Goal: Task Accomplishment & Management: Contribute content

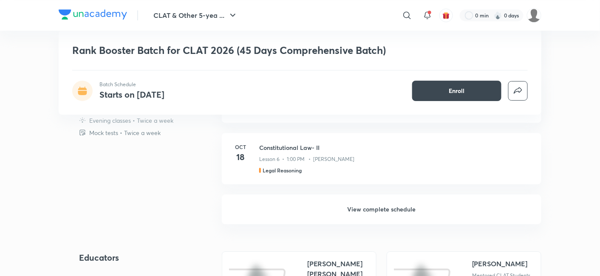
scroll to position [731, 0]
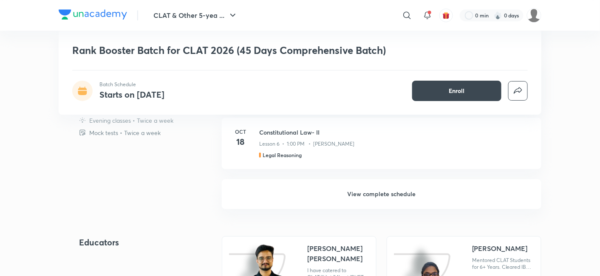
click at [326, 202] on h6 "View complete schedule" at bounding box center [382, 194] width 320 height 30
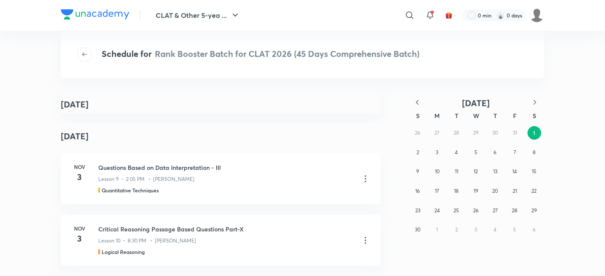
scroll to position [1654, 0]
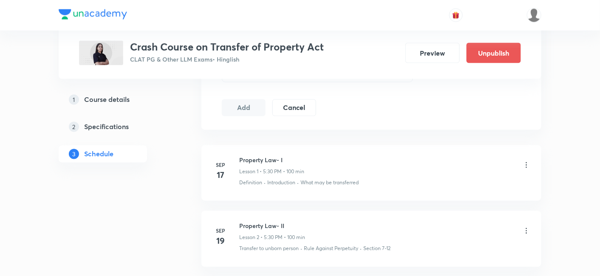
scroll to position [567, 0]
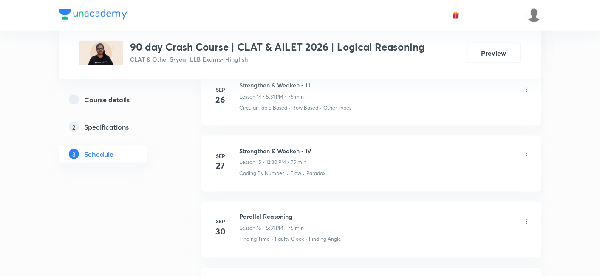
scroll to position [1358, 0]
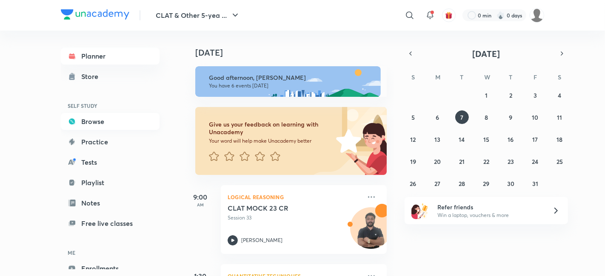
click at [88, 129] on link "Browse" at bounding box center [110, 121] width 99 height 17
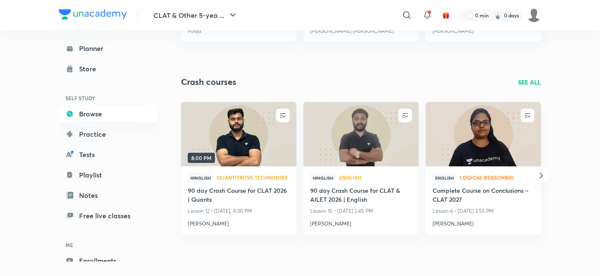
scroll to position [2177, 0]
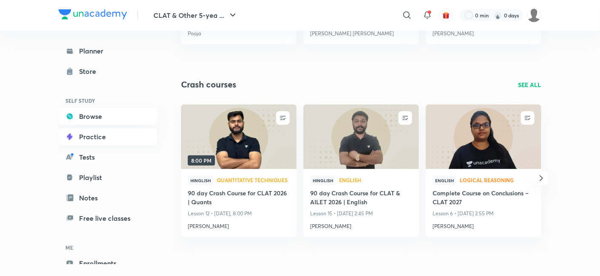
click at [94, 138] on link "Practice" at bounding box center [108, 136] width 99 height 17
click at [93, 114] on link "Browse" at bounding box center [108, 116] width 99 height 17
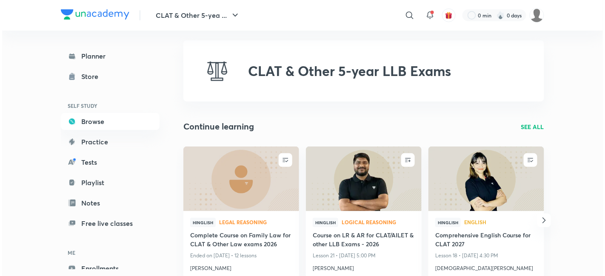
scroll to position [0, 0]
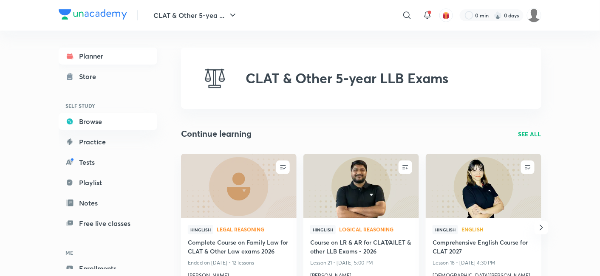
click at [93, 57] on link "Planner" at bounding box center [108, 56] width 99 height 17
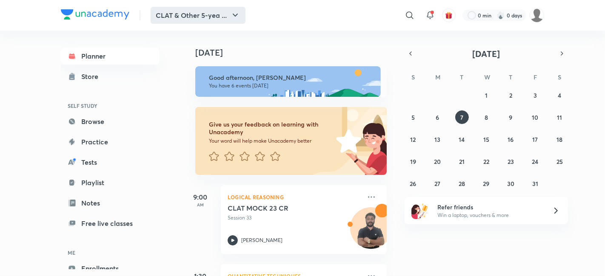
click at [193, 20] on button "CLAT & Other 5-yea ..." at bounding box center [198, 15] width 95 height 17
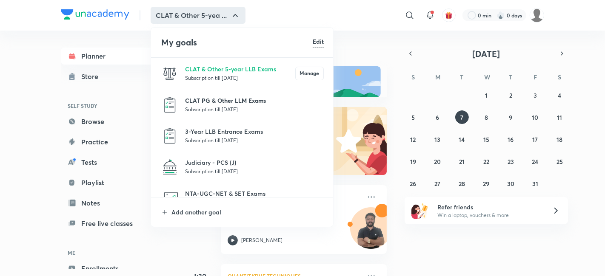
click at [208, 99] on p "CLAT PG & Other LLM Exams" at bounding box center [254, 100] width 139 height 9
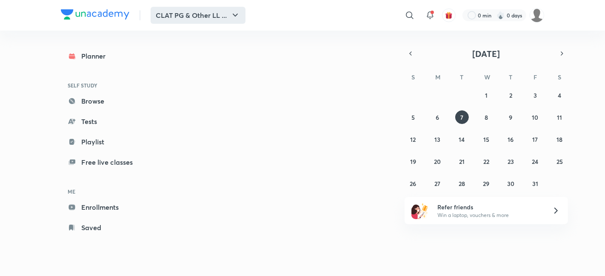
click at [173, 14] on button "CLAT PG & Other LL ..." at bounding box center [198, 15] width 95 height 17
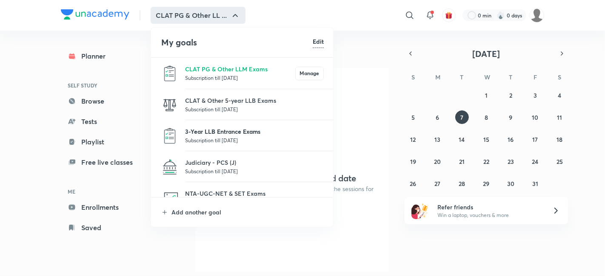
click at [211, 132] on p "3-Year LLB Entrance Exams" at bounding box center [254, 131] width 139 height 9
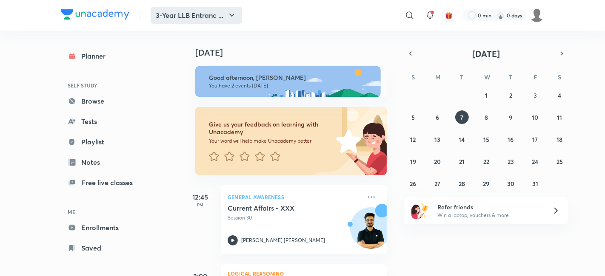
click at [166, 15] on button "3-Year LLB Entranc ..." at bounding box center [196, 15] width 91 height 17
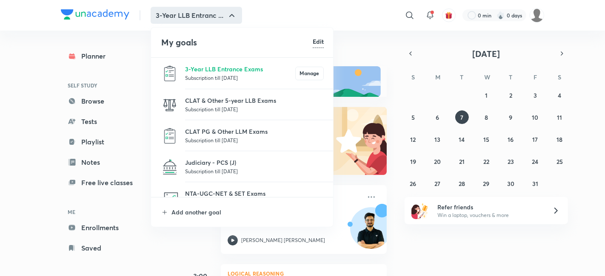
click at [99, 14] on div at bounding box center [302, 138] width 605 height 276
click at [99, 14] on img at bounding box center [95, 14] width 68 height 10
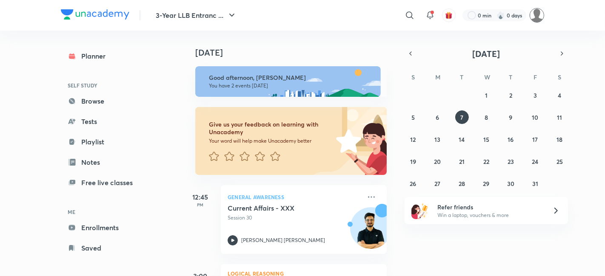
click at [538, 14] on img at bounding box center [536, 15] width 14 height 14
click at [535, 11] on img at bounding box center [536, 15] width 14 height 14
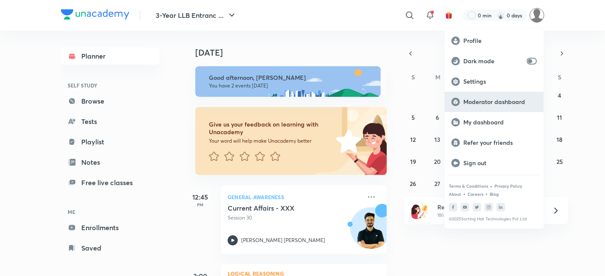
click at [511, 102] on p "Moderator dashboard" at bounding box center [500, 102] width 74 height 8
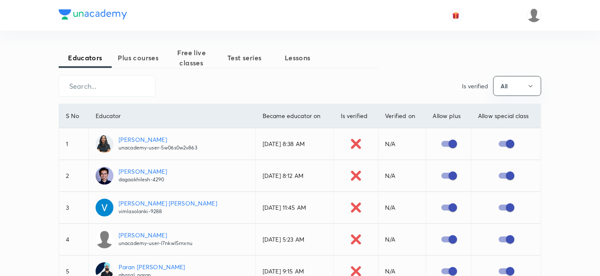
click at [188, 55] on span "Free live classes" at bounding box center [191, 58] width 53 height 20
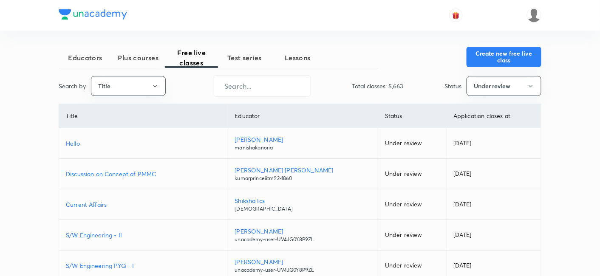
click at [515, 59] on button "Create new free live class" at bounding box center [504, 57] width 75 height 20
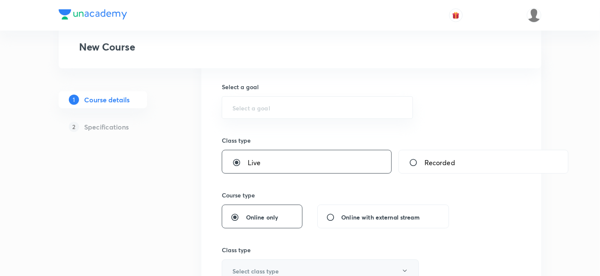
scroll to position [47, 0]
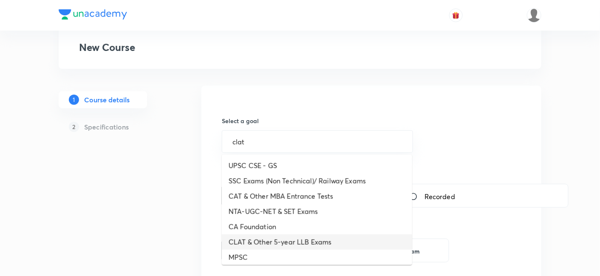
click at [306, 239] on li "CLAT & Other 5-year LLB Exams" at bounding box center [317, 242] width 190 height 15
type input "CLAT & Other 5-year LLB Exams"
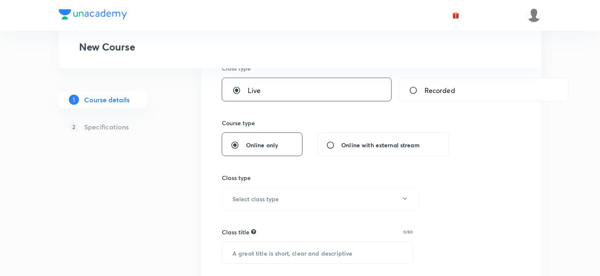
scroll to position [189, 0]
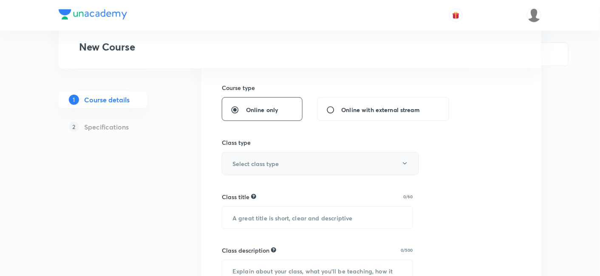
click at [301, 170] on button "Select class type" at bounding box center [320, 163] width 197 height 23
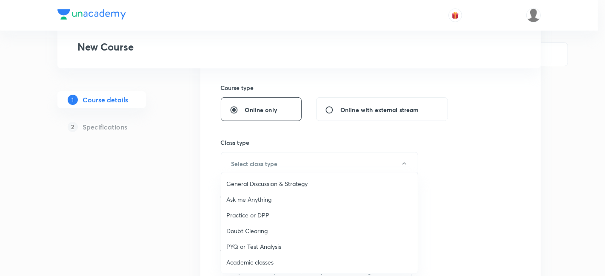
click at [264, 229] on span "Doubt Clearing" at bounding box center [319, 231] width 186 height 9
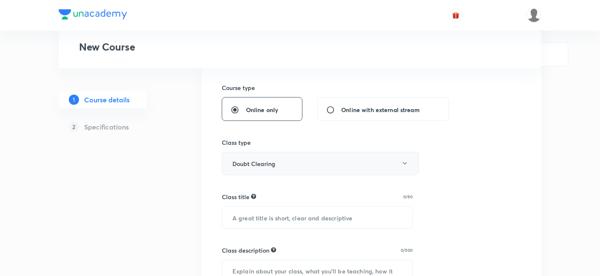
click at [304, 169] on button "Doubt Clearing" at bounding box center [320, 163] width 197 height 23
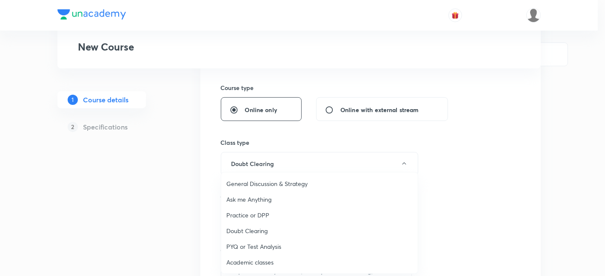
click at [284, 196] on span "Ask me Anything" at bounding box center [319, 199] width 186 height 9
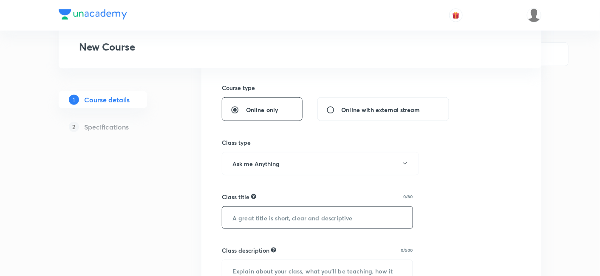
click at [287, 219] on input "text" at bounding box center [317, 218] width 190 height 22
type input "Law with Shikha"
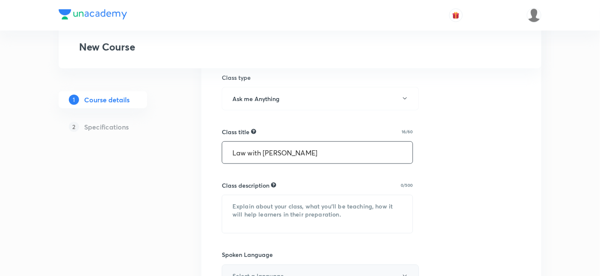
scroll to position [330, 0]
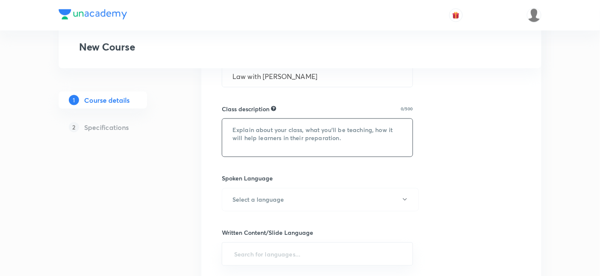
click at [310, 134] on textarea at bounding box center [317, 138] width 190 height 38
paste textarea "Step into the world of law with Shikha Ma’am ⚖️ From Legal Reasoning to Concept…"
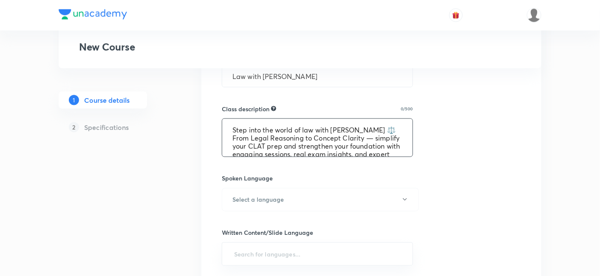
scroll to position [9, 0]
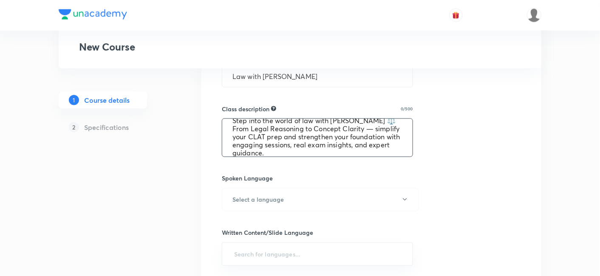
click at [305, 144] on textarea "Step into the world of law with Shikha Ma’am ⚖️ From Legal Reasoning to Concept…" at bounding box center [317, 138] width 190 height 38
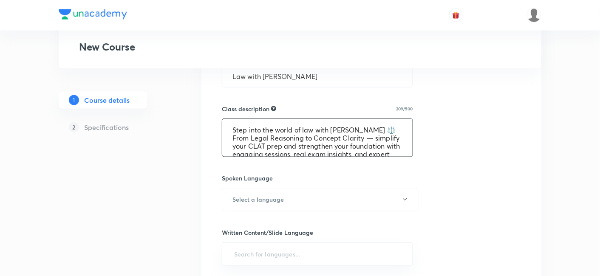
click at [267, 134] on textarea "Step into the world of law with Shikha Ma’am ⚖️ From Legal Reasoning to Concept…" at bounding box center [317, 138] width 190 height 38
click at [382, 128] on textarea "Step into the world of law with Shikha Ma’am ⚖️ From Legal Reasoning to Concept…" at bounding box center [317, 138] width 190 height 38
click at [389, 130] on textarea "Step into the world of law with Shikha Ma’am ⚖️ From Legal Reasoning to Concept…" at bounding box center [317, 138] width 190 height 38
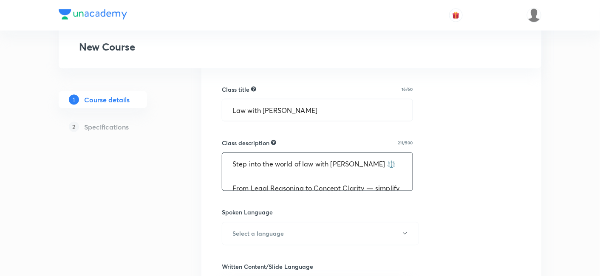
scroll to position [283, 0]
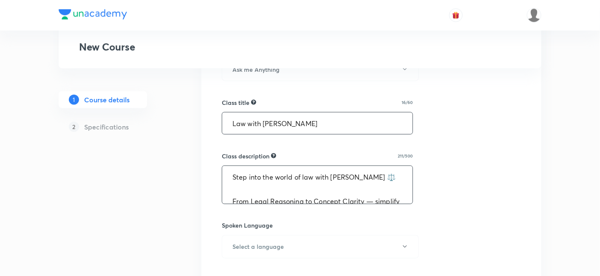
type textarea "Step into the world of law with Shikha Ma’am ⚖️ From Legal Reasoning to Concept…"
click at [310, 124] on input "Law with Shikha" at bounding box center [317, 124] width 190 height 22
type input "Law with Shikha - Legal Ninja"
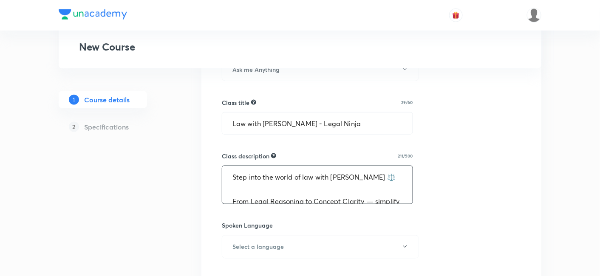
click at [240, 186] on textarea "Step into the world of law with Shikha Ma’am ⚖️ From Legal Reasoning to Concept…" at bounding box center [317, 185] width 190 height 38
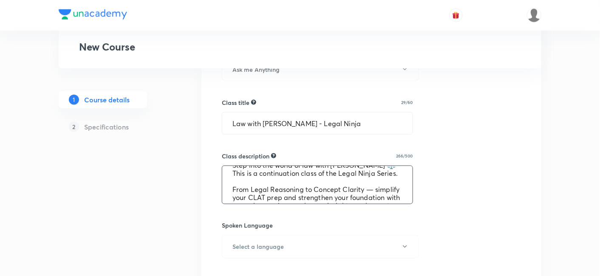
scroll to position [0, 0]
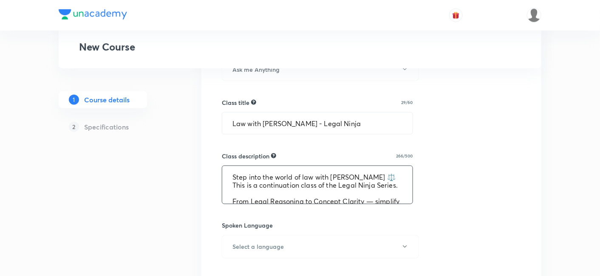
click at [230, 197] on textarea "Step into the world of law with Shikha Ma’am ⚖️ This is a continuation class of…" at bounding box center [317, 185] width 190 height 38
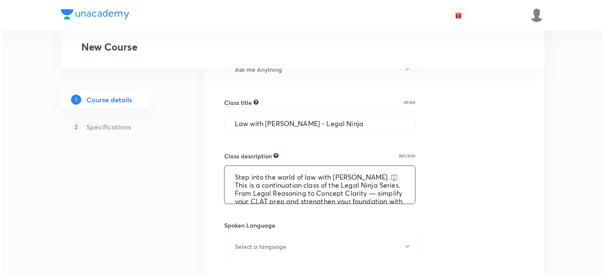
scroll to position [32, 0]
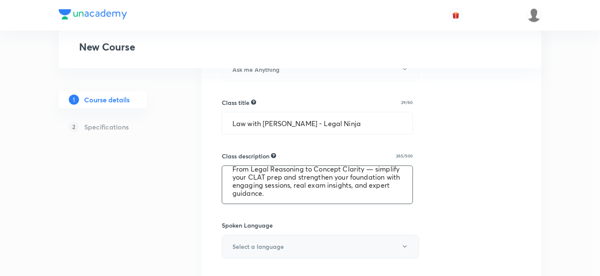
type textarea "Step into the world of law with Shikha Ma’am ⚖️ This is a continuation class of…"
click at [290, 236] on button "Select a language" at bounding box center [320, 247] width 197 height 23
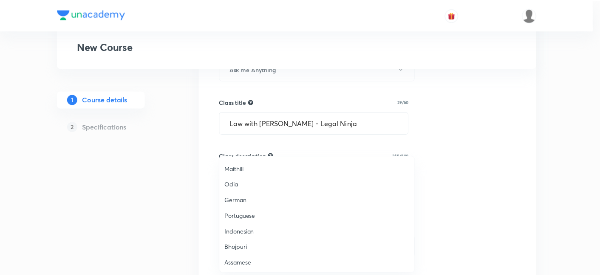
scroll to position [251, 0]
click at [250, 259] on span "Hinglish" at bounding box center [319, 263] width 186 height 9
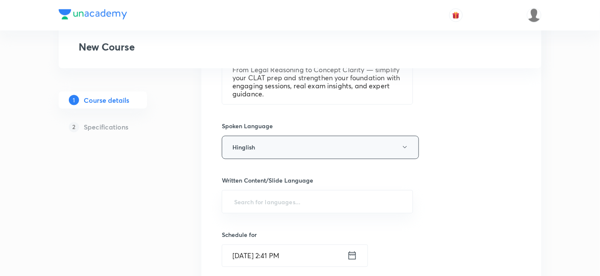
scroll to position [425, 0]
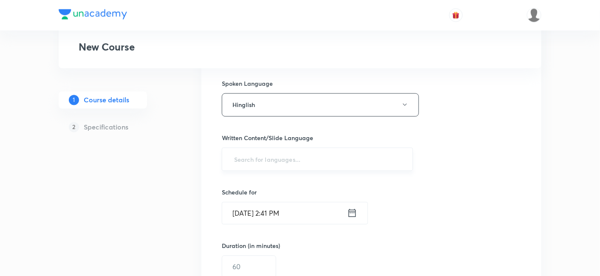
click at [257, 157] on input "text" at bounding box center [318, 160] width 170 height 16
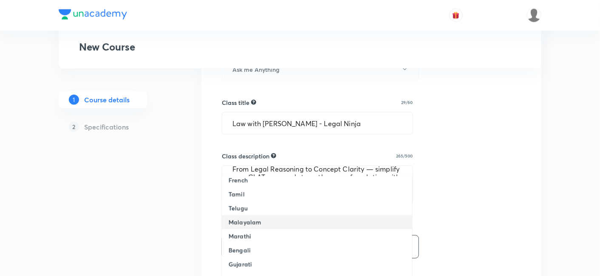
scroll to position [0, 0]
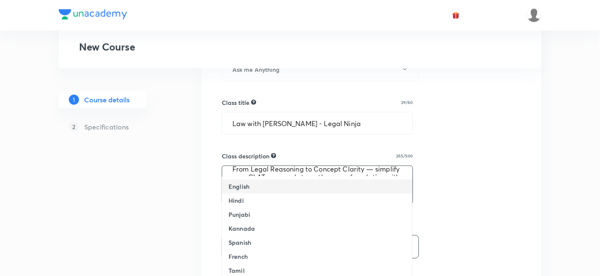
click at [247, 187] on h6 "English" at bounding box center [239, 186] width 21 height 9
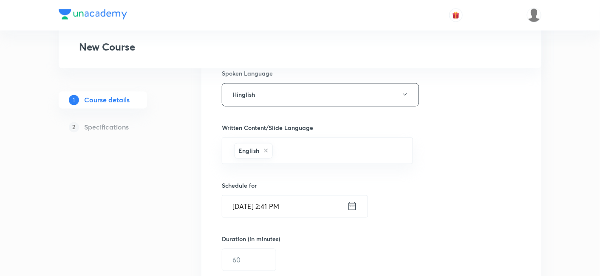
scroll to position [472, 0]
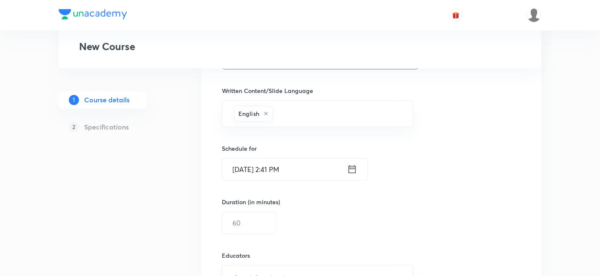
click at [351, 171] on icon at bounding box center [352, 170] width 10 height 12
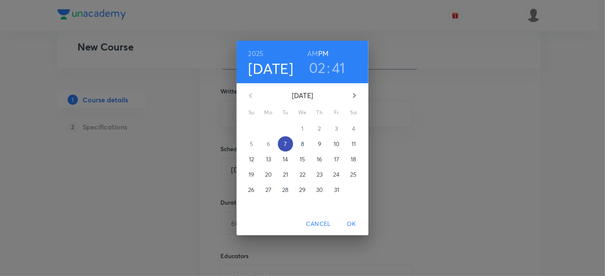
click at [284, 142] on p "7" at bounding box center [285, 144] width 3 height 9
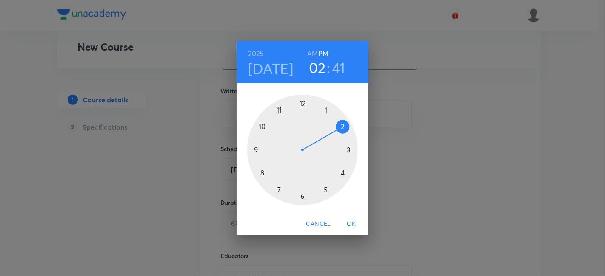
click at [324, 191] on div at bounding box center [302, 150] width 111 height 111
click at [335, 65] on h3 "41" at bounding box center [339, 68] width 14 height 18
click at [328, 108] on div at bounding box center [302, 150] width 111 height 111
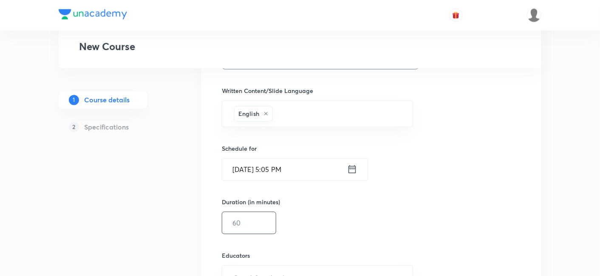
click at [250, 218] on input "text" at bounding box center [249, 224] width 54 height 22
type input "3"
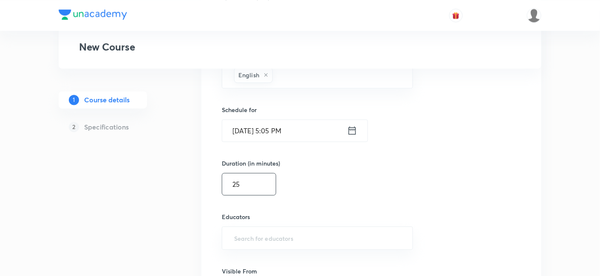
scroll to position [567, 0]
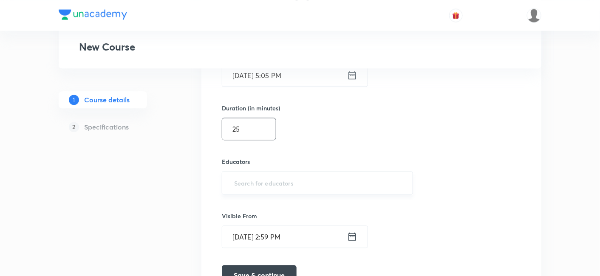
type input "25"
click at [262, 175] on input "text" at bounding box center [318, 183] width 170 height 16
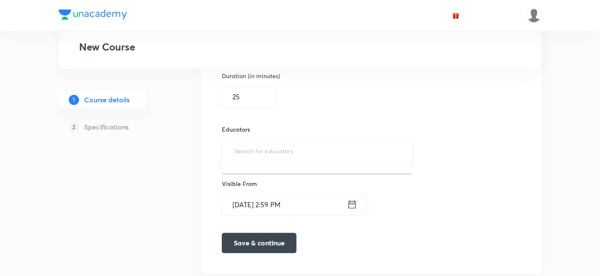
scroll to position [614, 0]
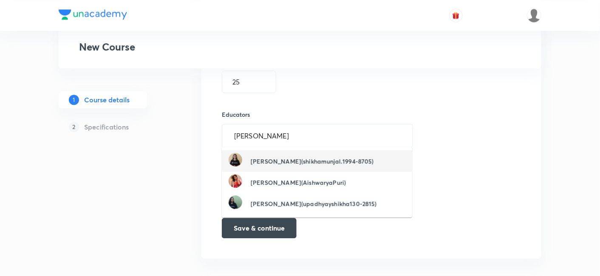
click at [263, 130] on input "shikha puri" at bounding box center [318, 136] width 170 height 16
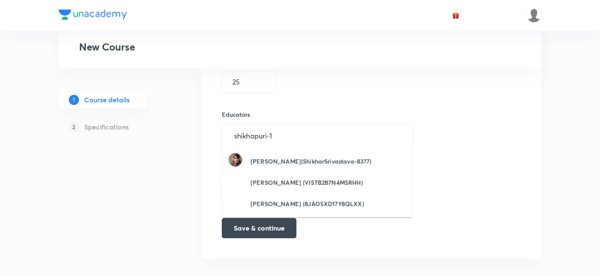
type input "shikhapuri-11"
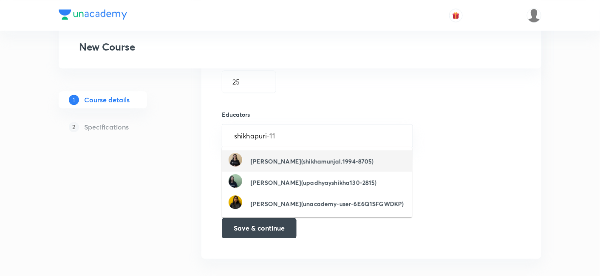
click at [273, 159] on h6 "Shikha Munjal(shikhamunjal.1994-8705)" at bounding box center [312, 161] width 123 height 9
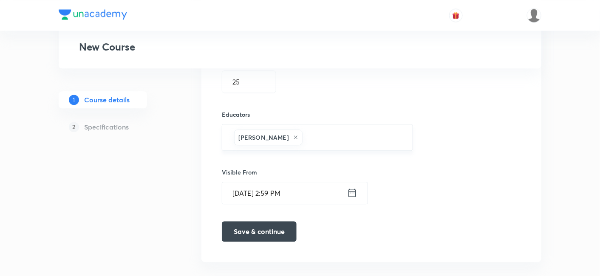
click at [294, 136] on icon at bounding box center [295, 137] width 3 height 3
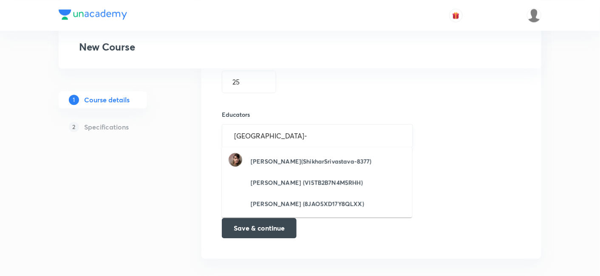
type input "shikhapuri"
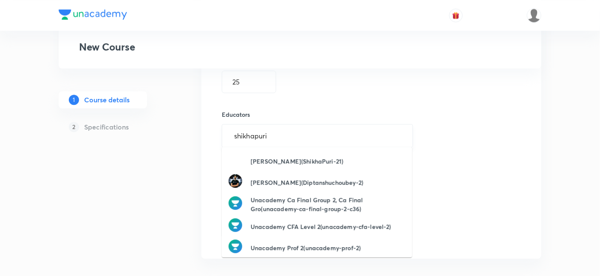
click at [302, 161] on h6 "Shikha Puri(ShikhaPuri-21)" at bounding box center [297, 161] width 93 height 9
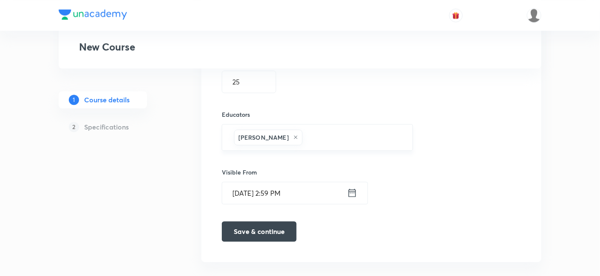
click at [247, 135] on h6 "[PERSON_NAME]" at bounding box center [264, 137] width 51 height 9
click at [293, 136] on icon at bounding box center [295, 137] width 5 height 5
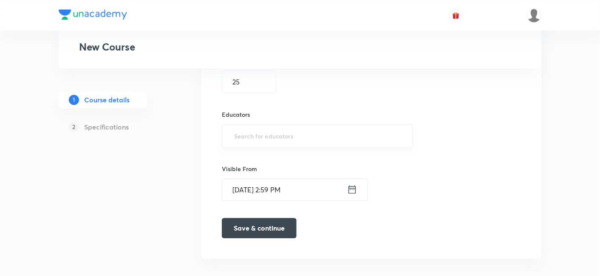
paste input "ShikhaPuri-21"
type input "ShikhaPuri-21"
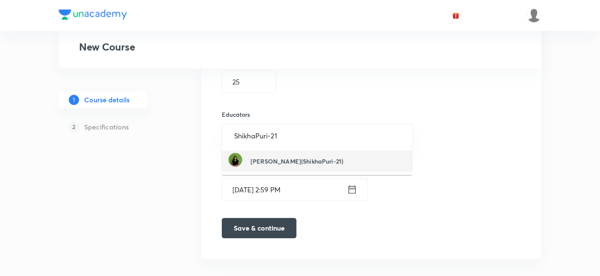
click at [270, 155] on div "Shikha Puri(ShikhaPuri-21)" at bounding box center [286, 161] width 115 height 16
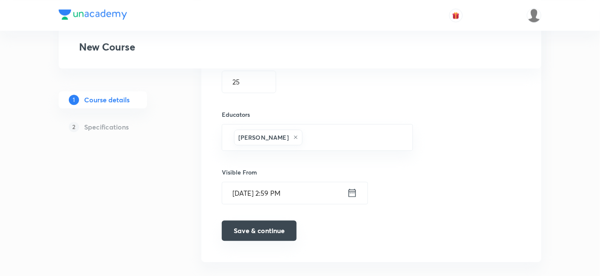
click at [256, 228] on button "Save & continue" at bounding box center [259, 231] width 75 height 20
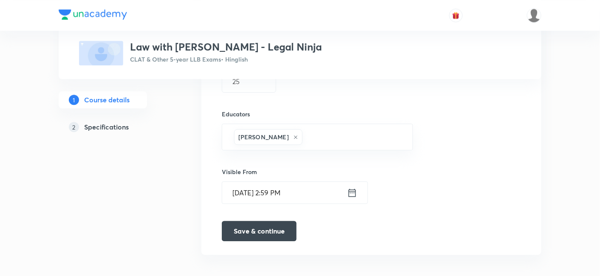
scroll to position [628, 0]
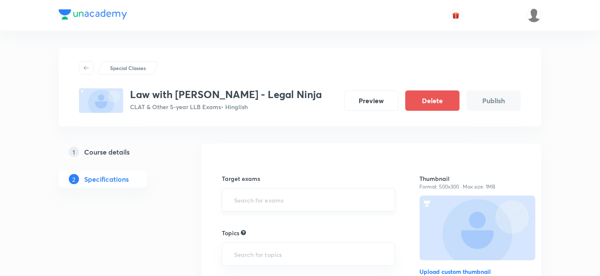
click at [281, 195] on input "text" at bounding box center [309, 200] width 152 height 16
type input "clat"
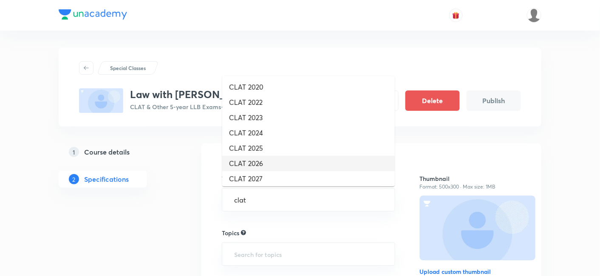
click at [270, 165] on li "CLAT 2026" at bounding box center [308, 163] width 173 height 15
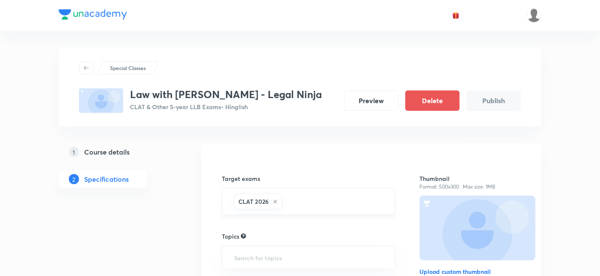
type input "c"
click at [324, 202] on div "CLAT 2024" at bounding box center [310, 202] width 48 height 16
click at [328, 202] on icon at bounding box center [327, 201] width 3 height 3
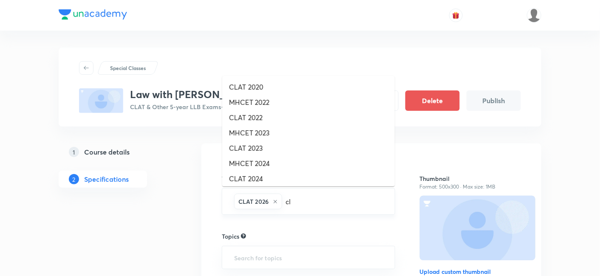
type input "cla"
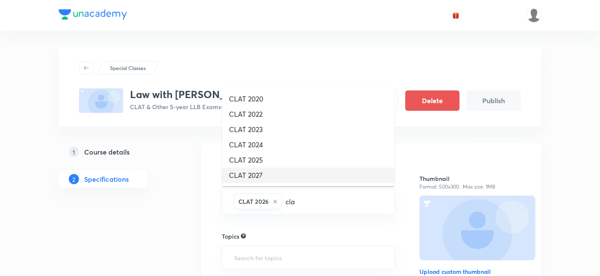
click at [291, 176] on li "CLAT 2027" at bounding box center [308, 175] width 173 height 15
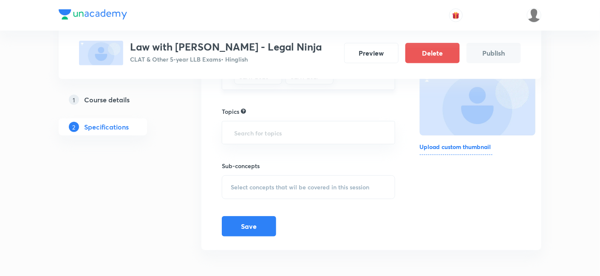
scroll to position [125, 0]
click at [293, 134] on input "text" at bounding box center [309, 133] width 152 height 16
type input "a"
type input "k"
type input "legal"
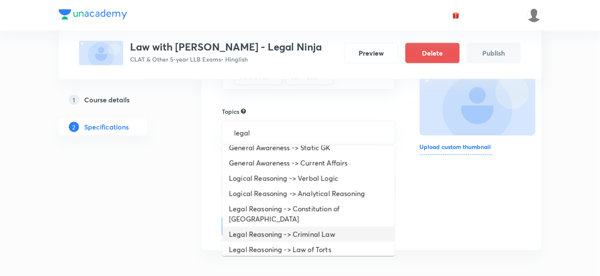
scroll to position [0, 0]
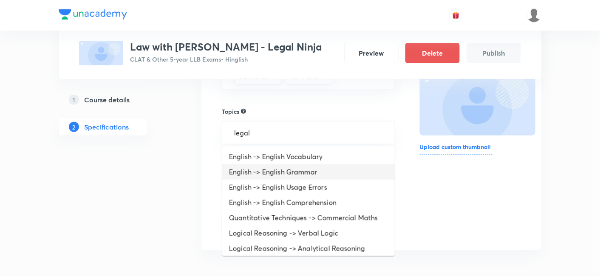
click at [294, 173] on li "English -> English Grammar" at bounding box center [308, 172] width 173 height 15
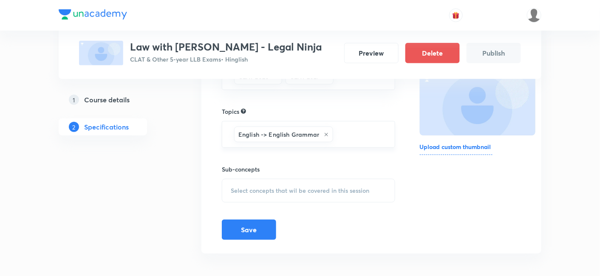
click at [324, 134] on icon at bounding box center [326, 134] width 5 height 5
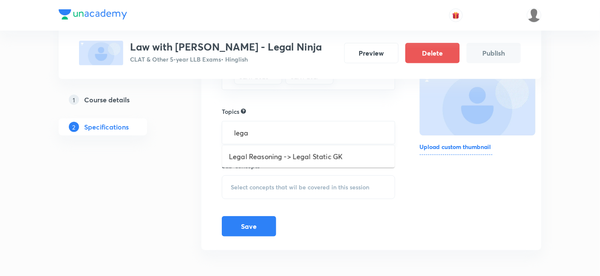
type input "legal"
click at [327, 158] on li "Legal Reasoning -> Legal Static GK" at bounding box center [308, 156] width 173 height 15
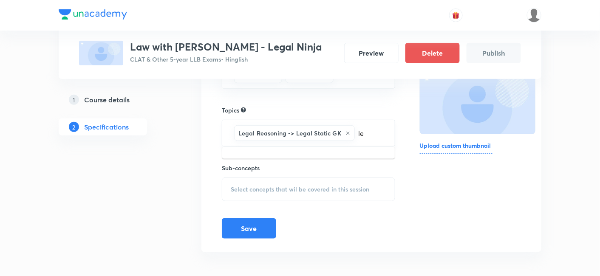
scroll to position [128, 0]
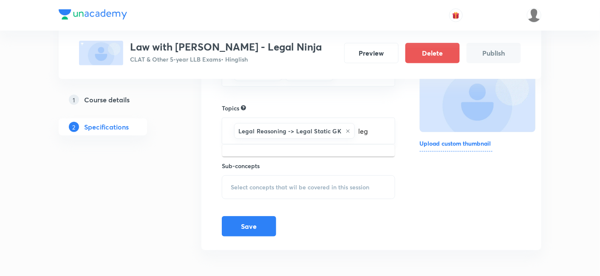
type input "lega"
drag, startPoint x: 370, startPoint y: 131, endPoint x: 362, endPoint y: 130, distance: 8.7
click at [362, 130] on input "lega" at bounding box center [371, 131] width 28 height 16
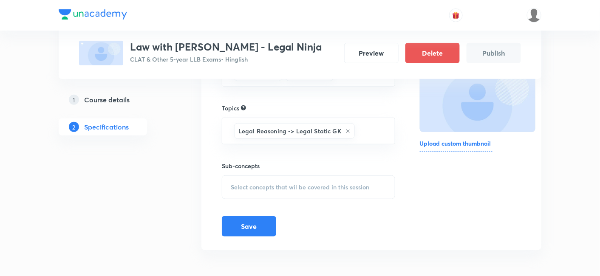
click at [335, 184] on span "Select concepts that wil be covered in this session" at bounding box center [300, 187] width 139 height 7
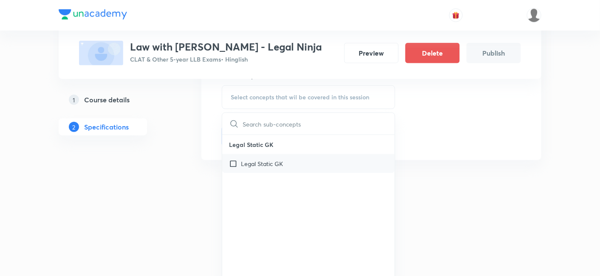
scroll to position [224, 0]
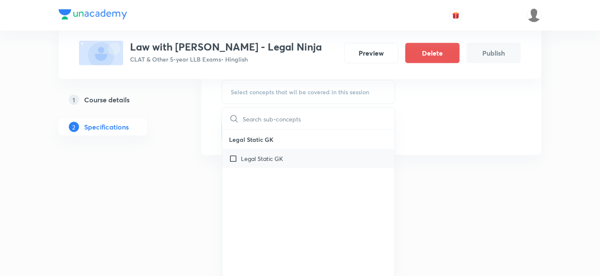
click at [234, 154] on input "checkbox" at bounding box center [235, 158] width 12 height 9
checkbox input "true"
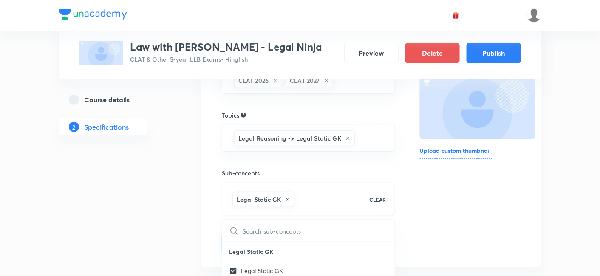
scroll to position [82, 0]
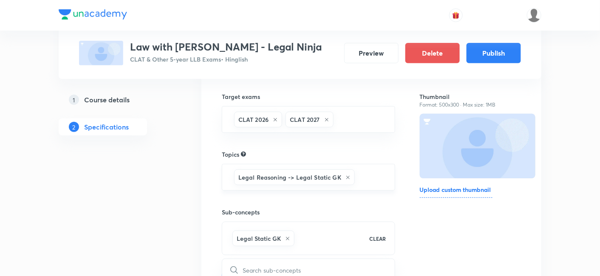
click at [360, 173] on input "text" at bounding box center [371, 178] width 28 height 16
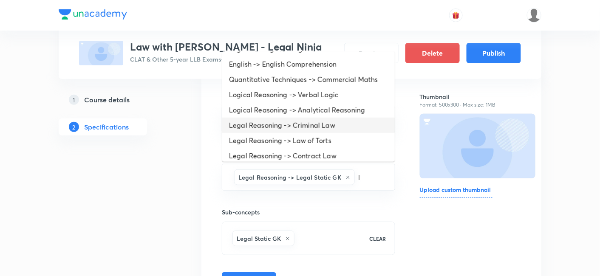
scroll to position [94, 0]
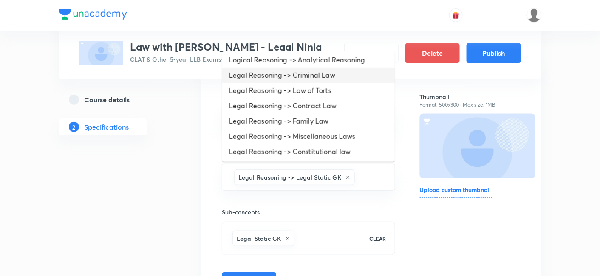
type input "l"
click at [292, 77] on div "Special Classes Law with Shikha - Legal Ninja CLAT & Other 5-year LLB Exams • H…" at bounding box center [300, 39] width 483 height 79
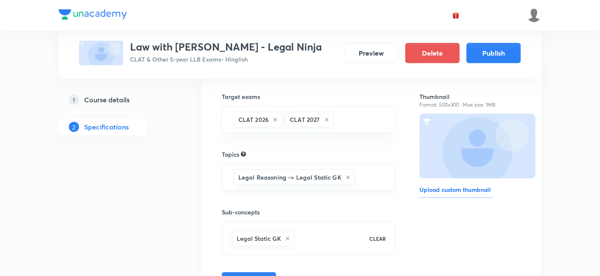
click at [369, 171] on input "text" at bounding box center [371, 178] width 28 height 16
type input "l"
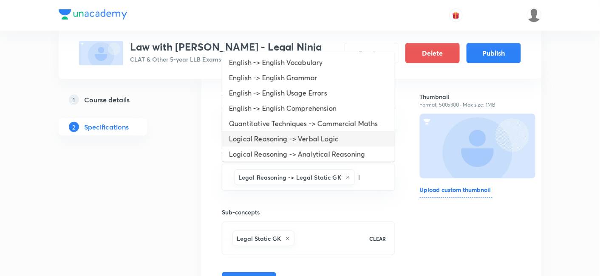
scroll to position [142, 0]
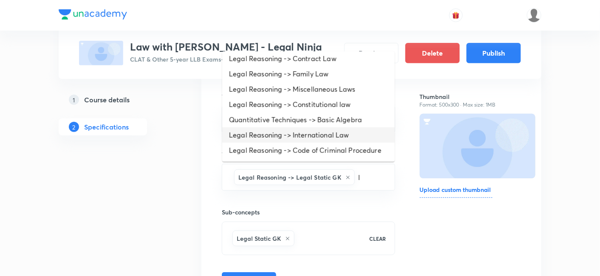
click at [335, 135] on li "Legal Reasoning -> International Law" at bounding box center [308, 135] width 173 height 15
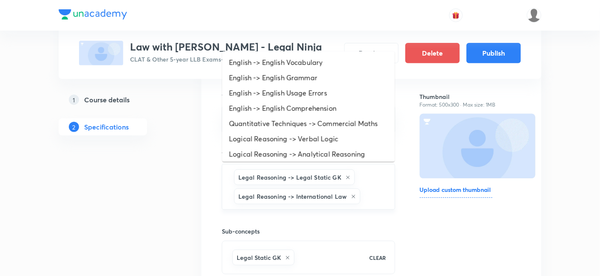
click at [372, 198] on input "text" at bounding box center [373, 197] width 22 height 16
type input "l"
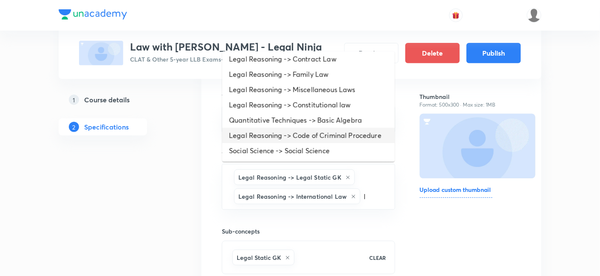
click at [302, 130] on li "Legal Reasoning -> Code of Criminal Procedure" at bounding box center [308, 135] width 173 height 15
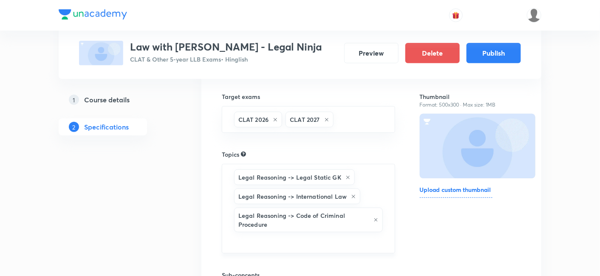
type input "l"
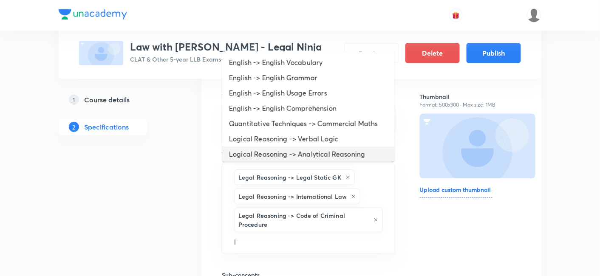
click at [301, 152] on li "Logical Reasoning -> Analytical Reasoning" at bounding box center [308, 154] width 173 height 15
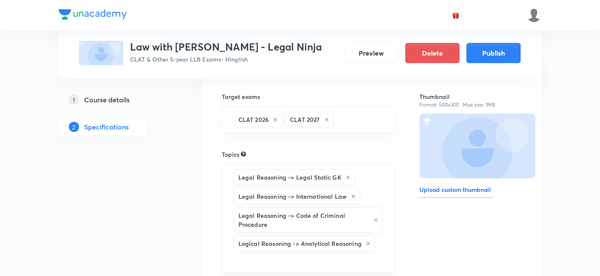
click at [369, 242] on icon at bounding box center [368, 244] width 5 height 5
type input "l"
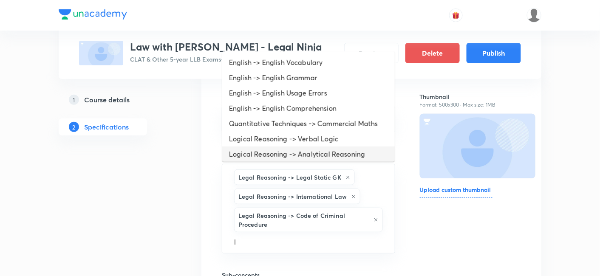
scroll to position [125, 0]
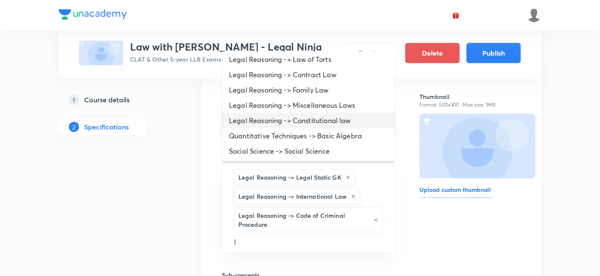
click at [297, 119] on li "Legal Reasoning -> Constitutional law" at bounding box center [308, 120] width 173 height 15
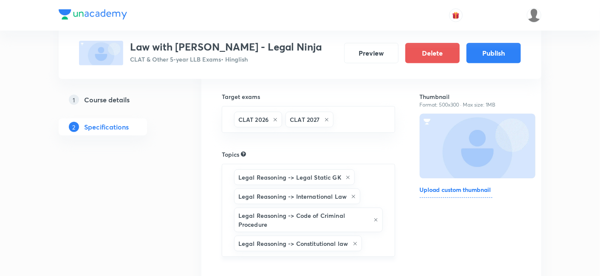
type input "l"
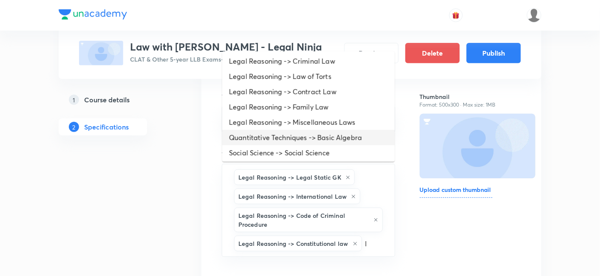
scroll to position [110, 0]
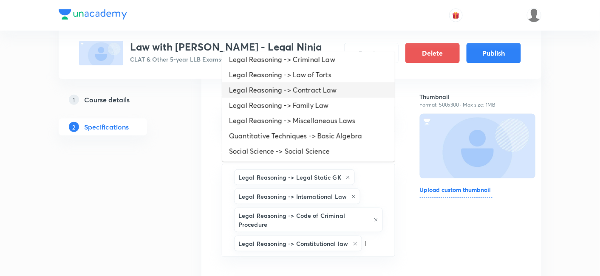
click at [327, 96] on li "Legal Reasoning -> Contract Law" at bounding box center [308, 89] width 173 height 15
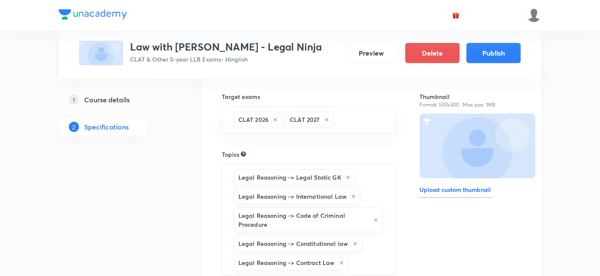
type input "l"
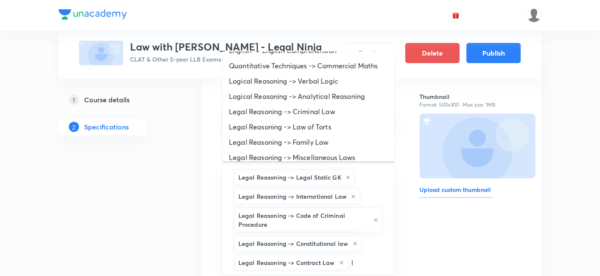
scroll to position [94, 0]
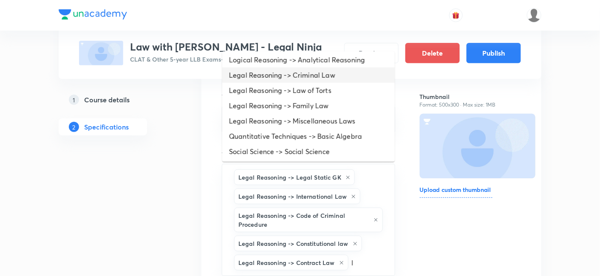
click at [322, 76] on li "Legal Reasoning -> Criminal Law" at bounding box center [308, 75] width 173 height 15
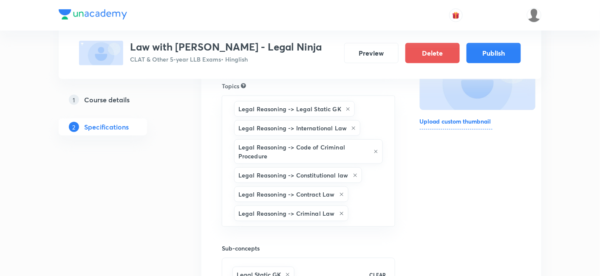
scroll to position [224, 0]
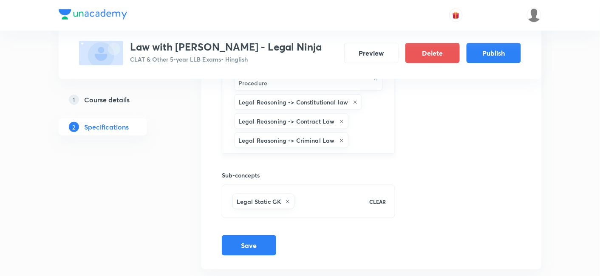
click at [360, 133] on input "text" at bounding box center [367, 141] width 34 height 16
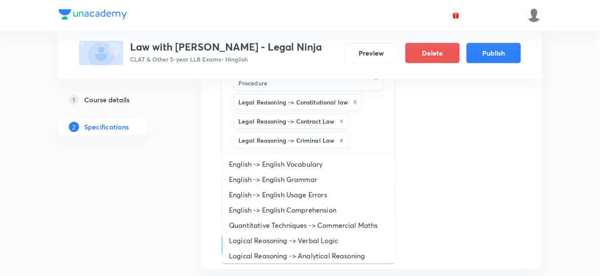
type input "l"
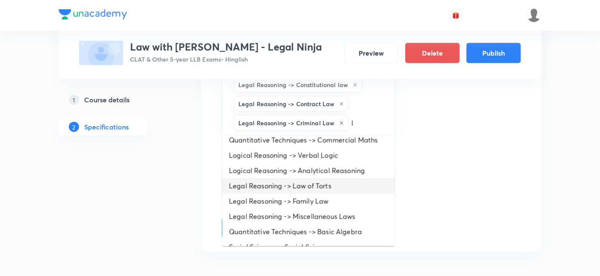
scroll to position [80, 0]
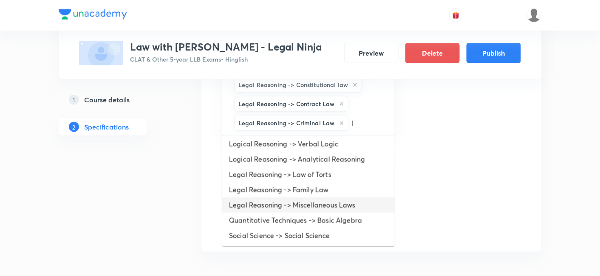
click at [329, 201] on li "Legal Reasoning -> Miscellaneous Laws" at bounding box center [308, 205] width 173 height 15
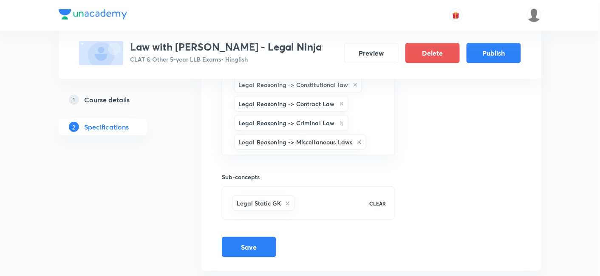
click at [310, 202] on div "Legal Static GK" at bounding box center [297, 203] width 132 height 19
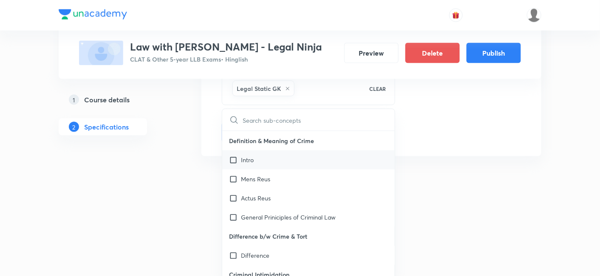
click at [236, 157] on input "checkbox" at bounding box center [235, 160] width 12 height 9
checkbox input "true"
click at [237, 179] on input "checkbox" at bounding box center [235, 179] width 12 height 9
checkbox input "true"
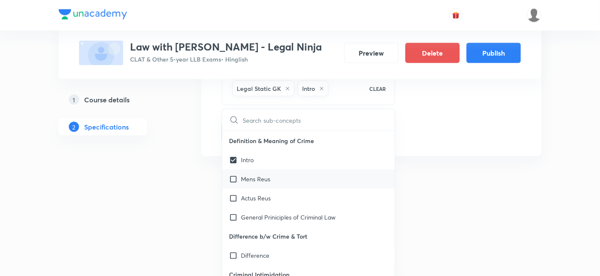
checkbox input "true"
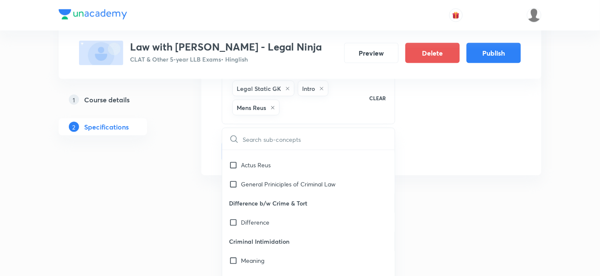
scroll to position [94, 0]
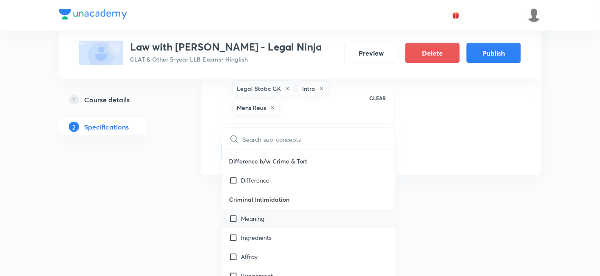
click at [233, 214] on input "checkbox" at bounding box center [235, 218] width 12 height 9
checkbox input "true"
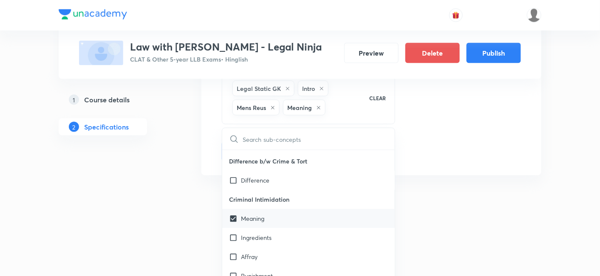
click at [233, 237] on input "checkbox" at bounding box center [235, 237] width 12 height 9
checkbox input "true"
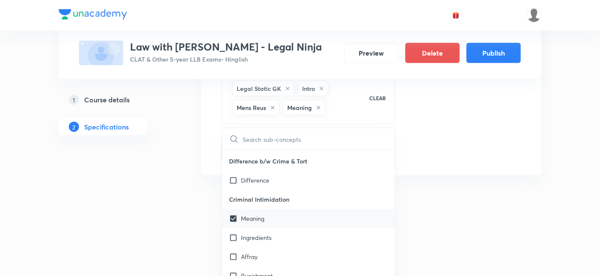
checkbox input "true"
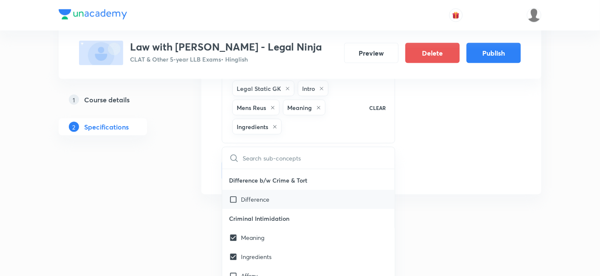
click at [231, 195] on input "checkbox" at bounding box center [235, 199] width 12 height 9
checkbox input "true"
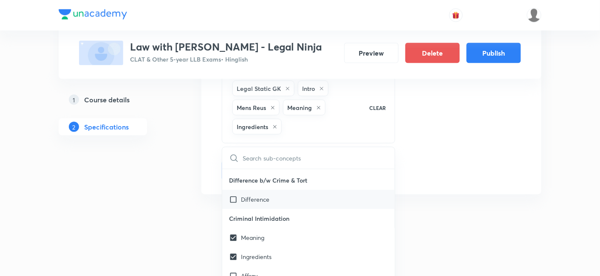
checkbox input "true"
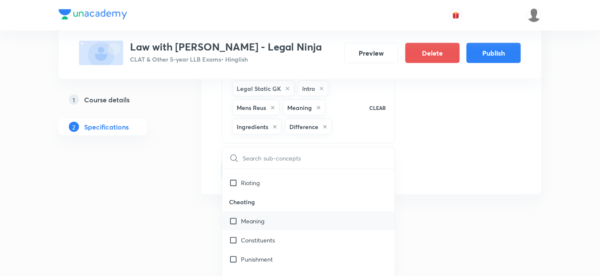
click at [233, 217] on input "checkbox" at bounding box center [235, 221] width 12 height 9
checkbox input "true"
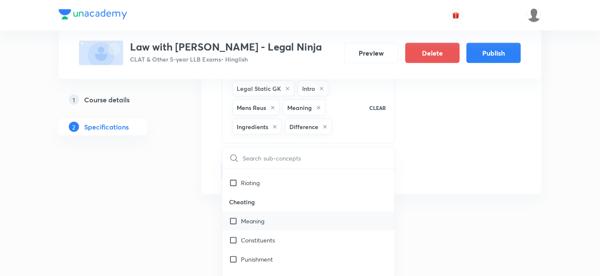
checkbox input "true"
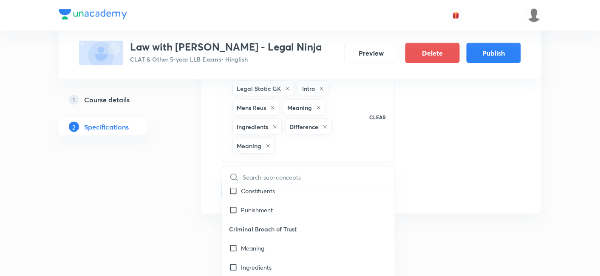
scroll to position [425, 0]
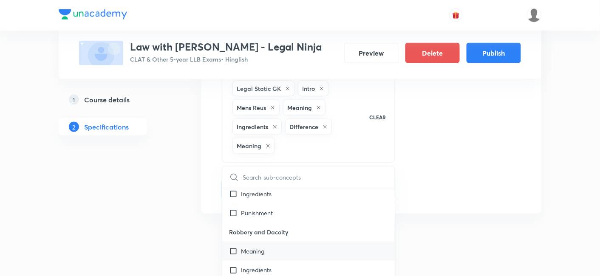
click at [239, 247] on input "checkbox" at bounding box center [235, 251] width 12 height 9
checkbox input "true"
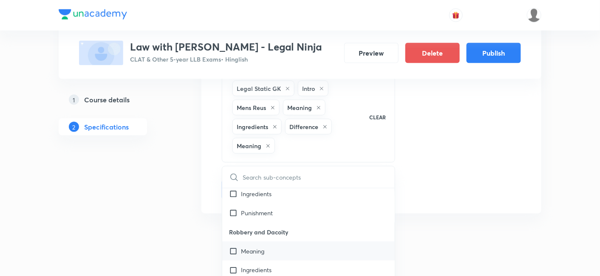
checkbox input "true"
click at [485, 188] on div "Thumbnail Format: 500x300 · Max size: 1MB Upload custom thumbnail" at bounding box center [470, 0] width 101 height 399
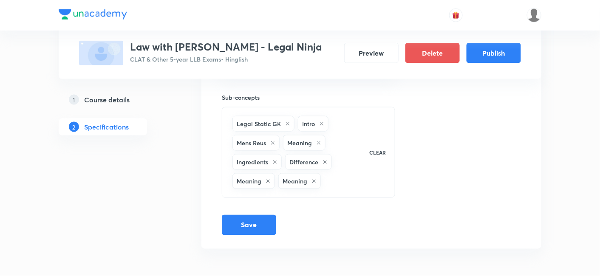
scroll to position [317, 0]
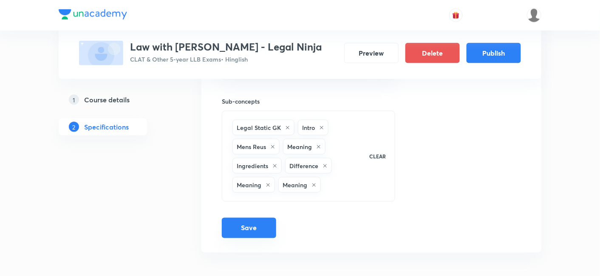
click at [267, 224] on button "Save" at bounding box center [249, 228] width 54 height 20
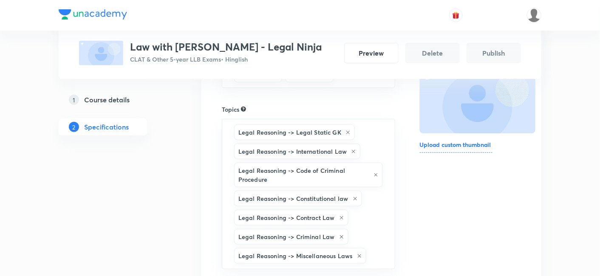
scroll to position [0, 0]
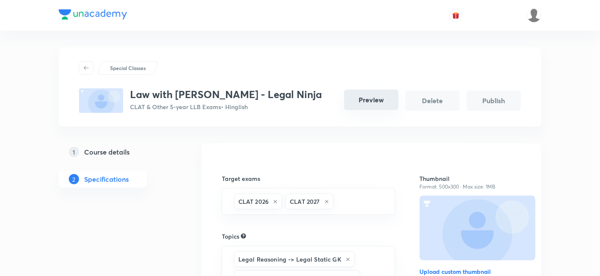
click at [368, 108] on button "Preview" at bounding box center [371, 100] width 54 height 20
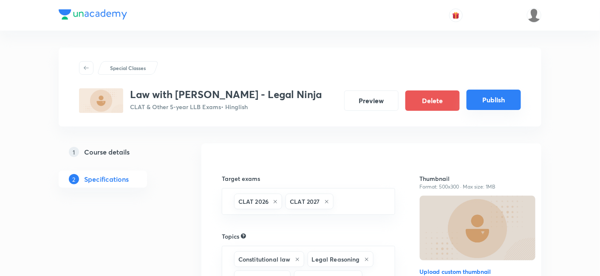
click at [495, 99] on button "Publish" at bounding box center [494, 100] width 54 height 20
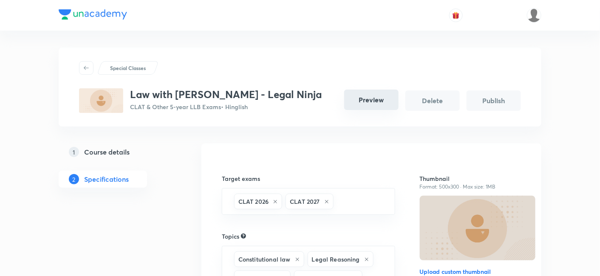
click at [370, 102] on button "Preview" at bounding box center [371, 100] width 54 height 20
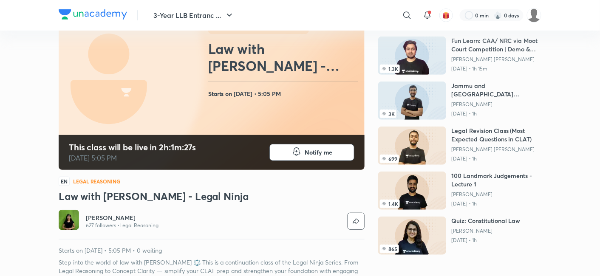
scroll to position [94, 0]
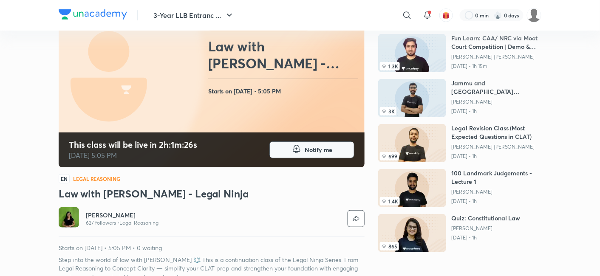
click at [341, 148] on button "Notify me" at bounding box center [312, 150] width 85 height 17
